Goal: Task Accomplishment & Management: Manage account settings

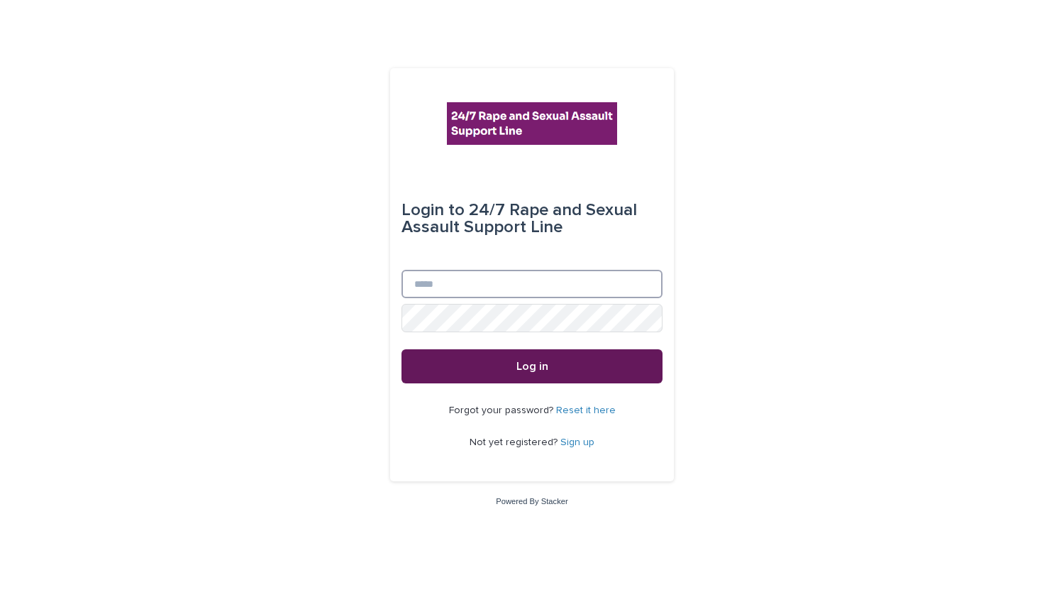
type input "**********"
click at [596, 363] on button "Log in" at bounding box center [532, 366] width 261 height 34
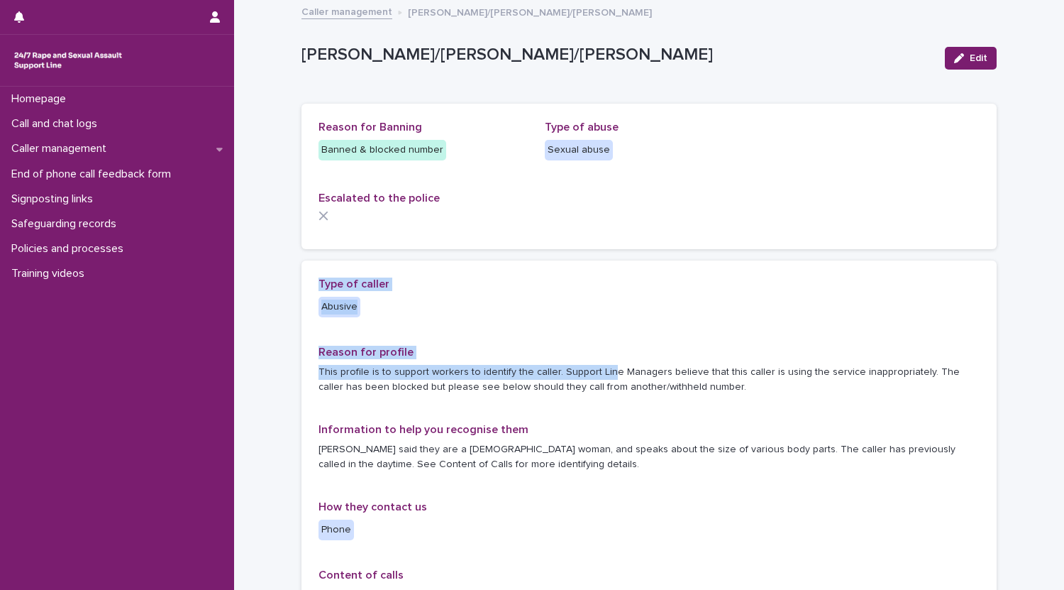
drag, startPoint x: 0, startPoint y: 0, endPoint x: 507, endPoint y: 224, distance: 554.4
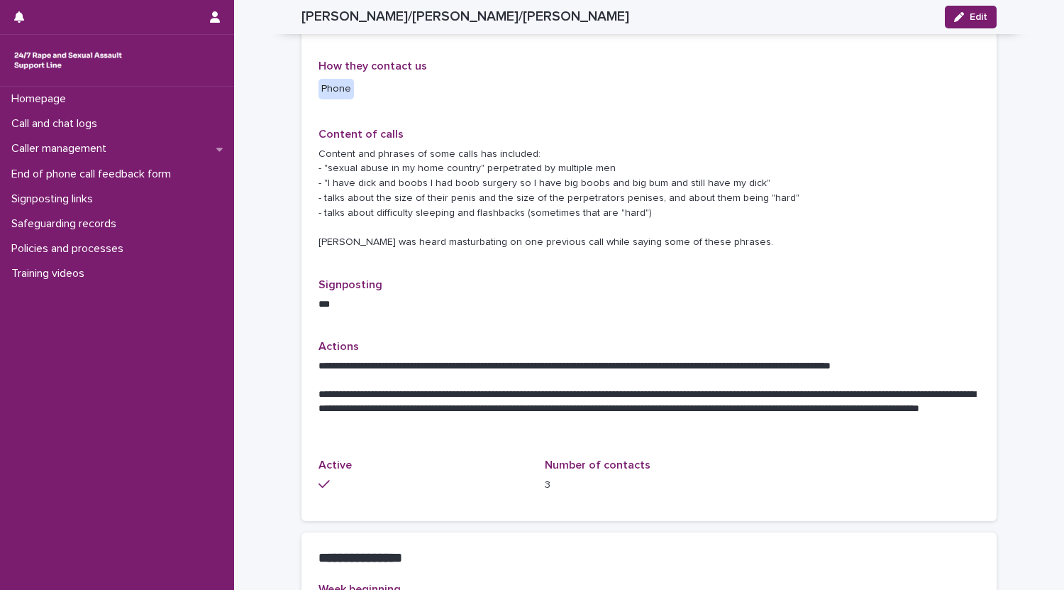
scroll to position [443, 0]
